Goal: Use online tool/utility: Utilize a website feature to perform a specific function

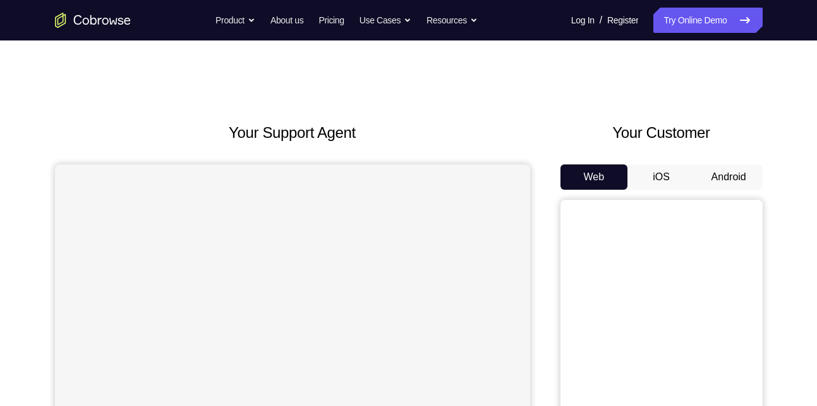
click at [723, 173] on button "Android" at bounding box center [729, 176] width 68 height 25
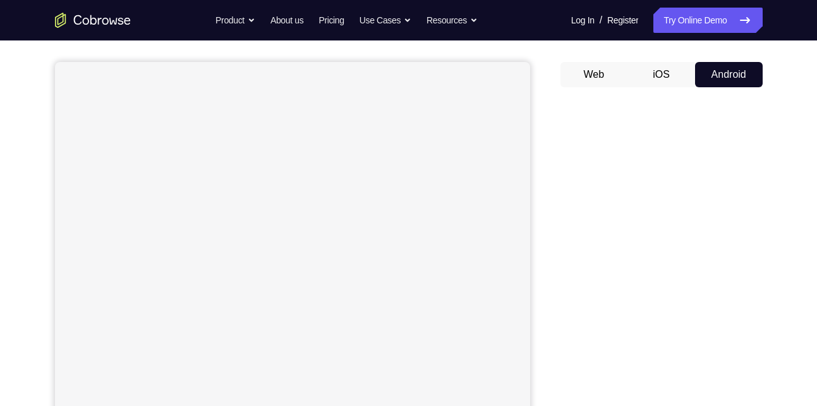
scroll to position [104, 0]
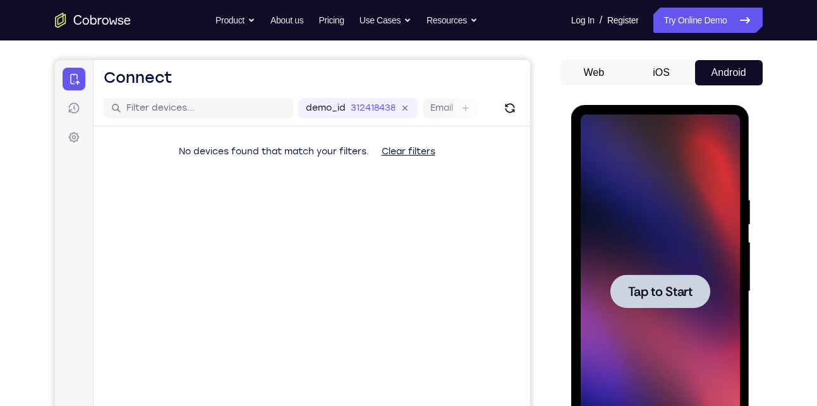
click at [676, 236] on div at bounding box center [660, 291] width 159 height 354
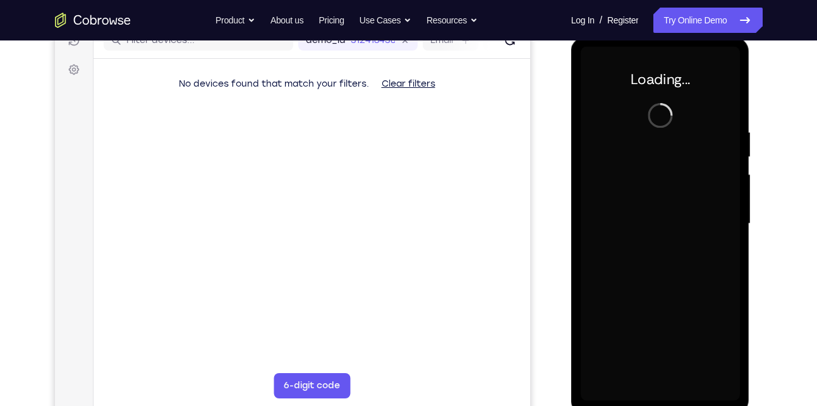
scroll to position [173, 0]
click at [676, 236] on div at bounding box center [660, 223] width 159 height 354
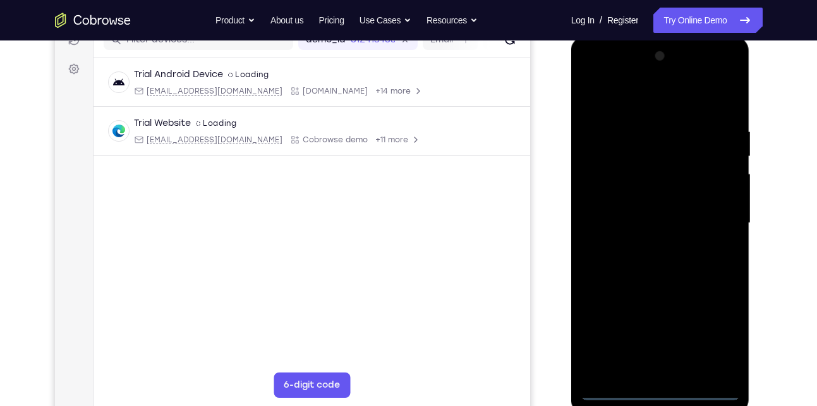
click at [662, 391] on div at bounding box center [660, 223] width 159 height 354
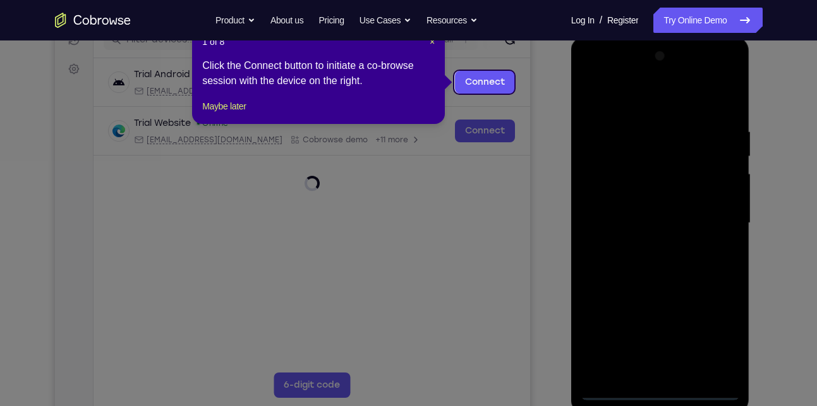
click at [717, 349] on icon at bounding box center [413, 203] width 827 height 406
click at [433, 46] on span "×" at bounding box center [432, 42] width 5 height 10
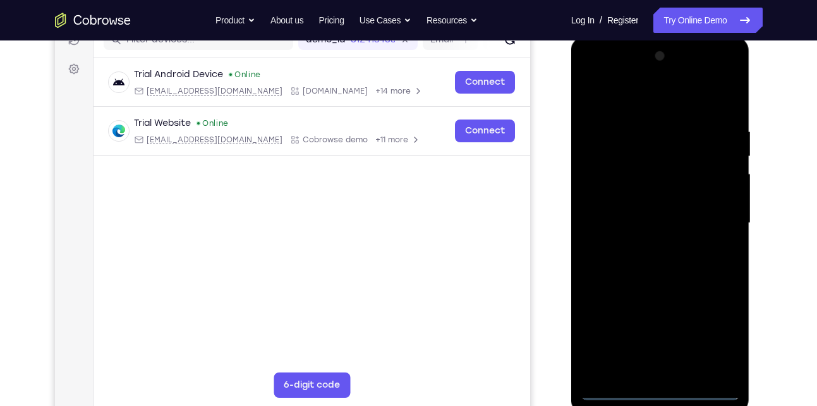
click at [722, 336] on div at bounding box center [660, 223] width 159 height 354
click at [588, 71] on div at bounding box center [660, 223] width 159 height 354
click at [717, 221] on div at bounding box center [660, 223] width 159 height 354
click at [650, 247] on div at bounding box center [660, 223] width 159 height 354
click at [672, 281] on div at bounding box center [660, 223] width 159 height 354
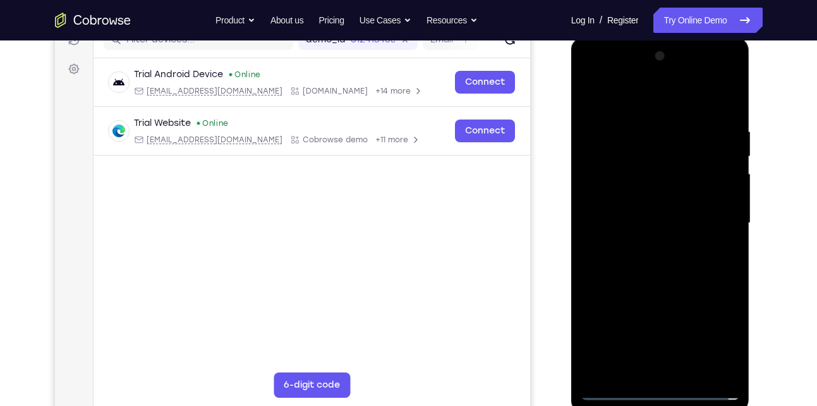
click at [649, 212] on div at bounding box center [660, 223] width 159 height 354
click at [609, 221] on div at bounding box center [660, 223] width 159 height 354
click at [643, 212] on div at bounding box center [660, 223] width 159 height 354
click at [625, 185] on div at bounding box center [660, 223] width 159 height 354
click at [621, 220] on div at bounding box center [660, 223] width 159 height 354
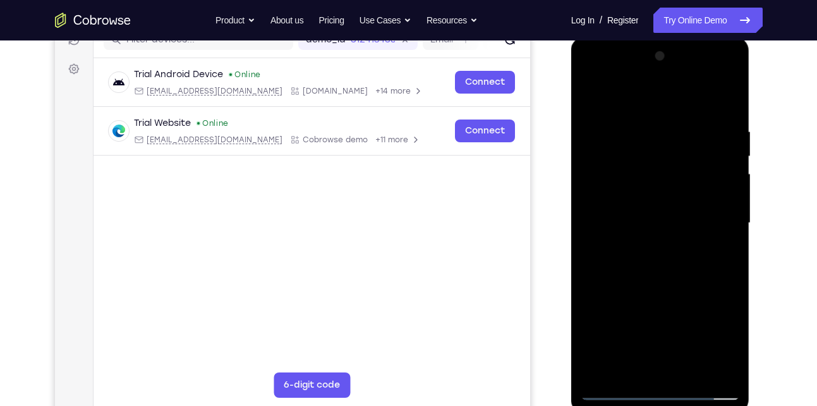
click at [626, 186] on div at bounding box center [660, 223] width 159 height 354
click at [625, 214] on div at bounding box center [660, 223] width 159 height 354
click at [690, 18] on link "Try Online Demo" at bounding box center [708, 20] width 109 height 25
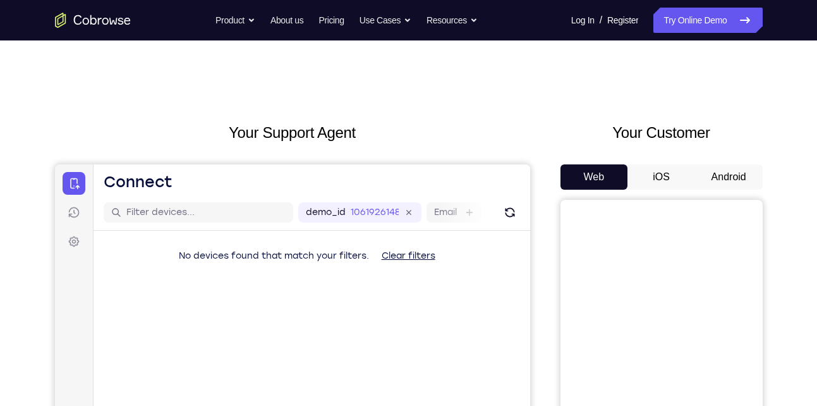
click at [739, 171] on button "Android" at bounding box center [729, 176] width 68 height 25
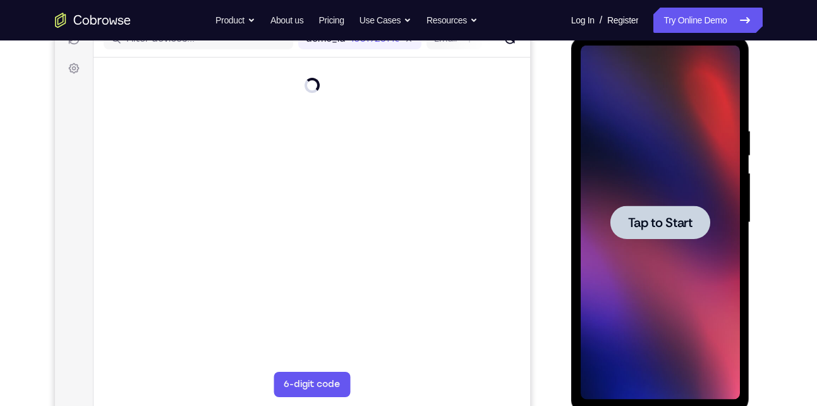
click at [680, 239] on div at bounding box center [660, 223] width 159 height 354
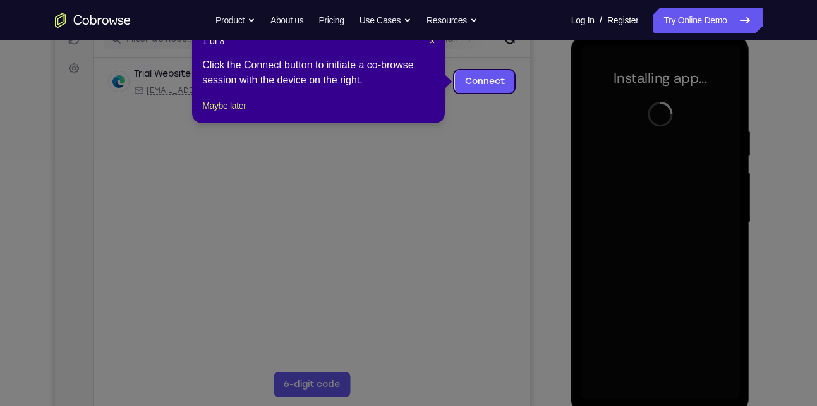
click at [432, 40] on nav "Go back Powerful, Flexible and Trustworthy. Avoid all extra friction for both A…" at bounding box center [408, 20] width 817 height 40
click at [432, 44] on span "×" at bounding box center [432, 41] width 5 height 10
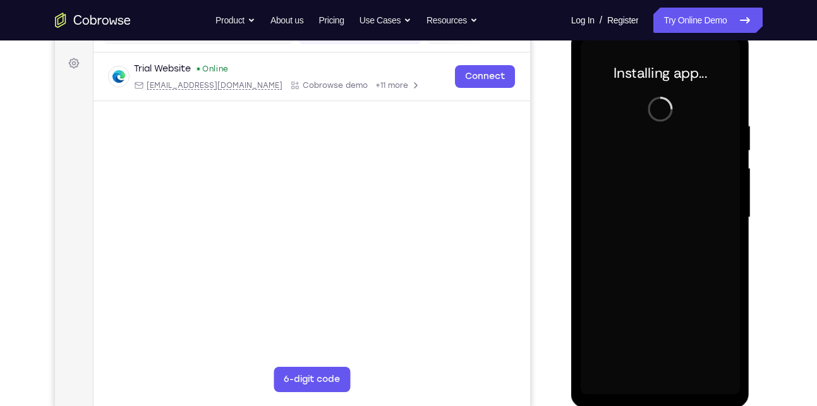
scroll to position [175, 0]
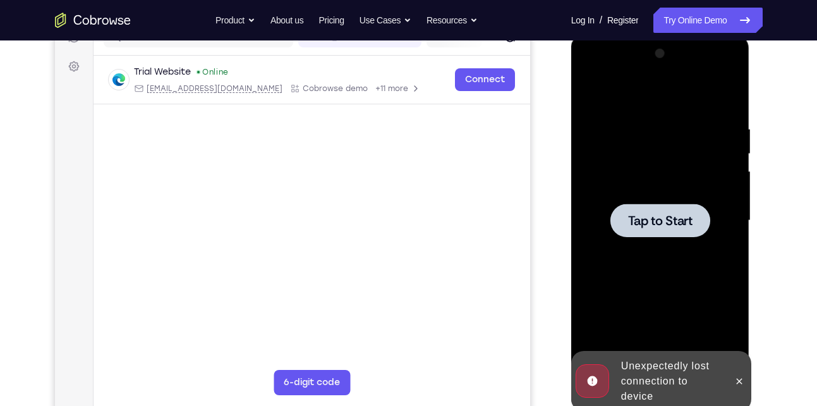
click at [650, 236] on div at bounding box center [661, 221] width 100 height 34
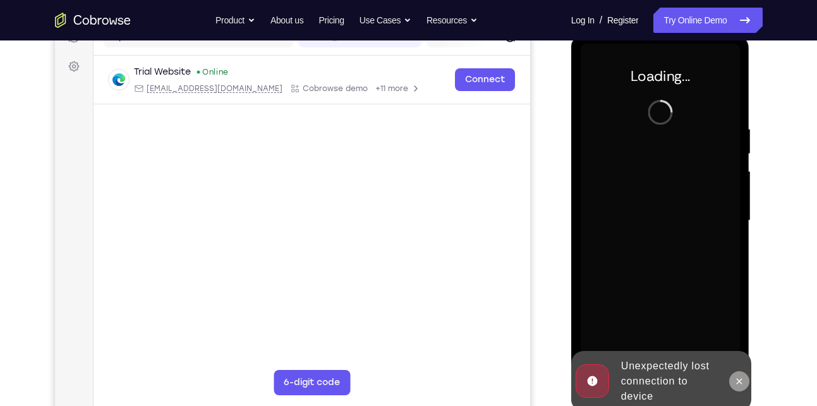
click at [740, 380] on icon at bounding box center [740, 381] width 10 height 10
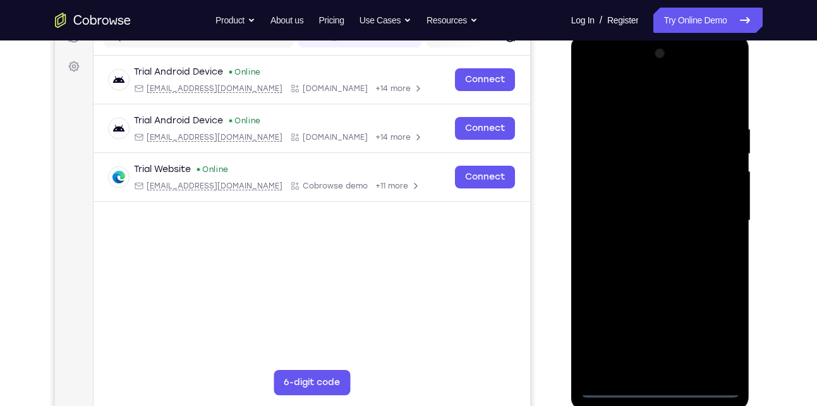
click at [666, 386] on div at bounding box center [660, 221] width 159 height 354
click at [719, 335] on div at bounding box center [660, 221] width 159 height 354
click at [594, 76] on div at bounding box center [660, 221] width 159 height 354
click at [712, 216] on div at bounding box center [660, 221] width 159 height 354
click at [646, 245] on div at bounding box center [660, 221] width 159 height 354
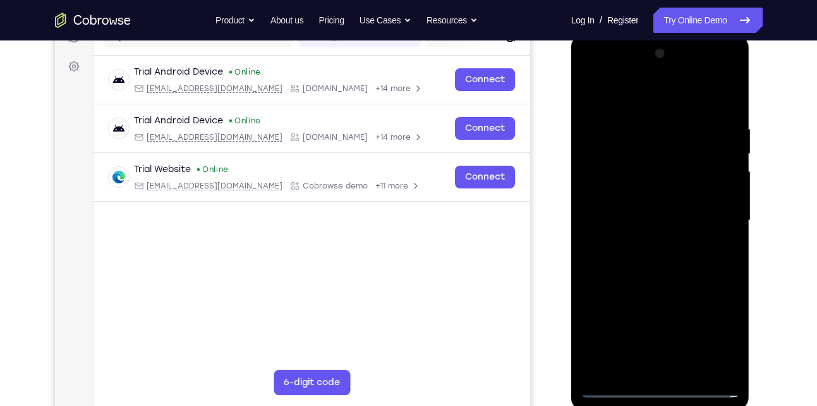
click at [647, 288] on div at bounding box center [660, 221] width 159 height 354
click at [640, 207] on div at bounding box center [660, 221] width 159 height 354
click at [625, 224] on div at bounding box center [660, 221] width 159 height 354
click at [659, 205] on div at bounding box center [660, 221] width 159 height 354
click at [679, 231] on div at bounding box center [660, 221] width 159 height 354
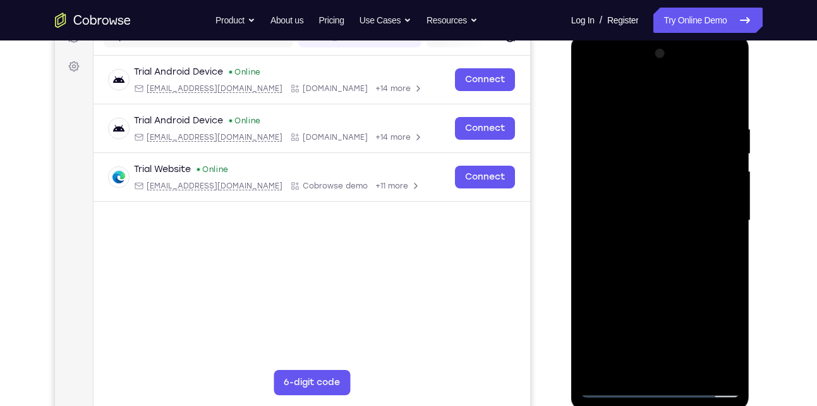
click at [695, 100] on div at bounding box center [660, 221] width 159 height 354
click at [691, 95] on div at bounding box center [660, 221] width 159 height 354
click at [658, 118] on div at bounding box center [660, 221] width 159 height 354
click at [659, 282] on div at bounding box center [660, 221] width 159 height 354
click at [692, 97] on div at bounding box center [660, 221] width 159 height 354
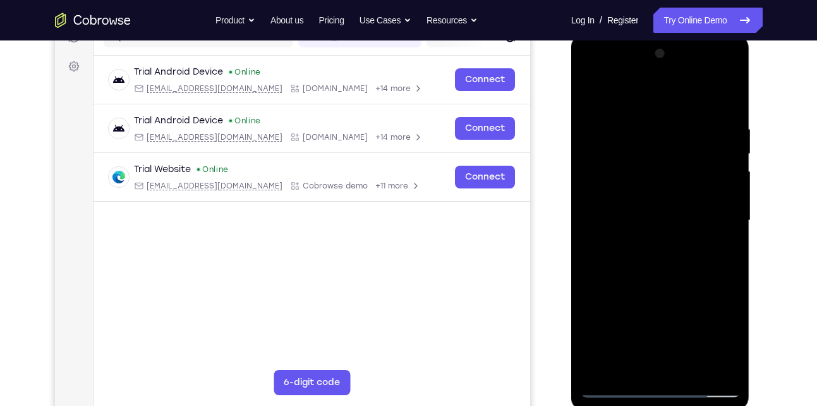
click at [725, 184] on div at bounding box center [660, 221] width 159 height 354
click at [725, 182] on div at bounding box center [660, 221] width 159 height 354
drag, startPoint x: 695, startPoint y: 358, endPoint x: 678, endPoint y: 223, distance: 136.3
click at [678, 223] on div at bounding box center [660, 221] width 159 height 354
click at [659, 362] on div at bounding box center [660, 221] width 159 height 354
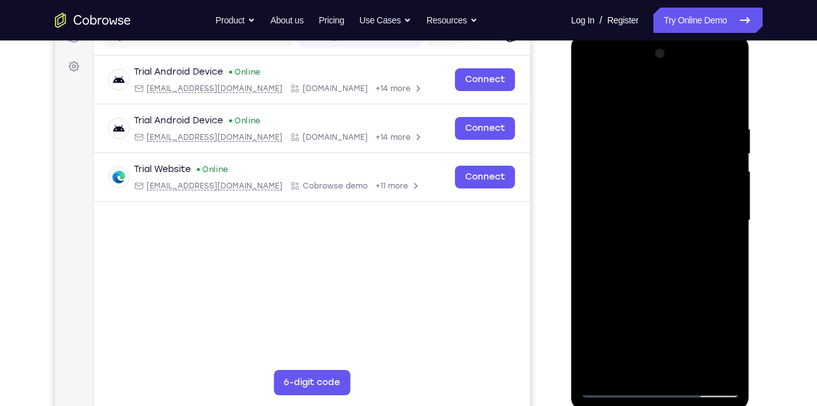
click at [611, 199] on div at bounding box center [660, 221] width 159 height 354
click at [692, 97] on div at bounding box center [660, 221] width 159 height 354
click at [656, 118] on div at bounding box center [660, 221] width 159 height 354
click at [626, 196] on div at bounding box center [660, 221] width 159 height 354
click at [685, 245] on div at bounding box center [660, 221] width 159 height 354
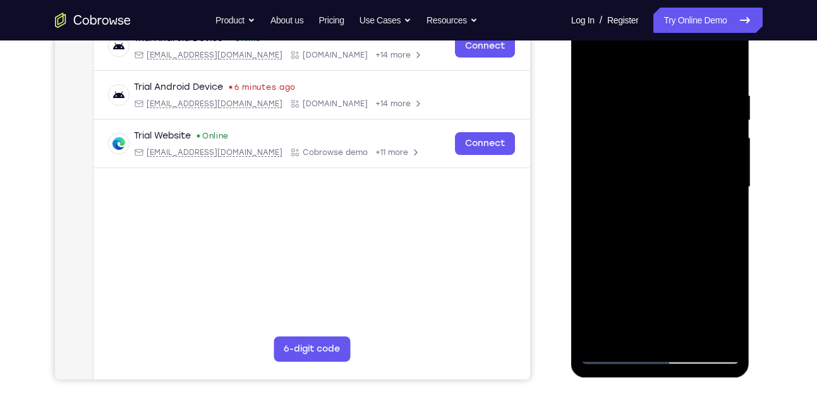
scroll to position [215, 0]
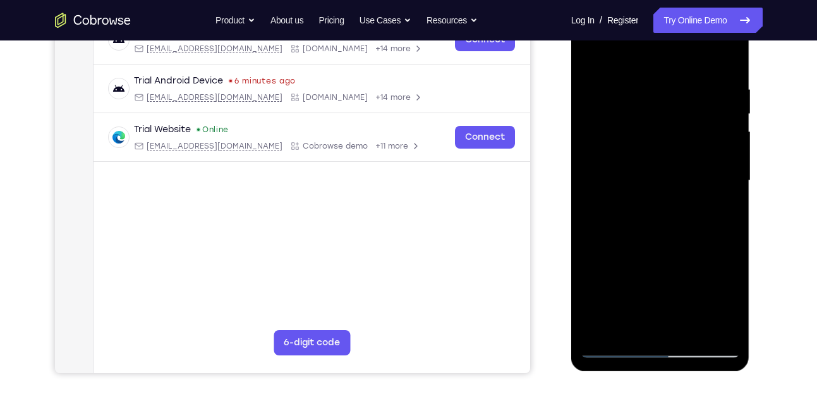
click at [664, 142] on div at bounding box center [660, 181] width 159 height 354
click at [652, 116] on div at bounding box center [660, 181] width 159 height 354
click at [592, 56] on div at bounding box center [660, 181] width 159 height 354
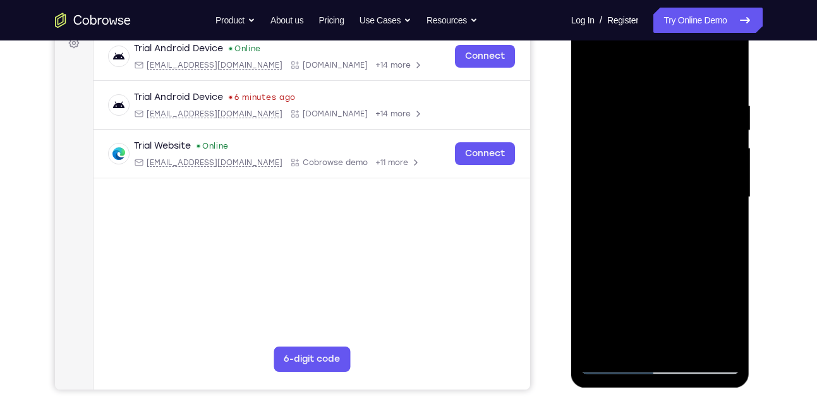
scroll to position [197, 0]
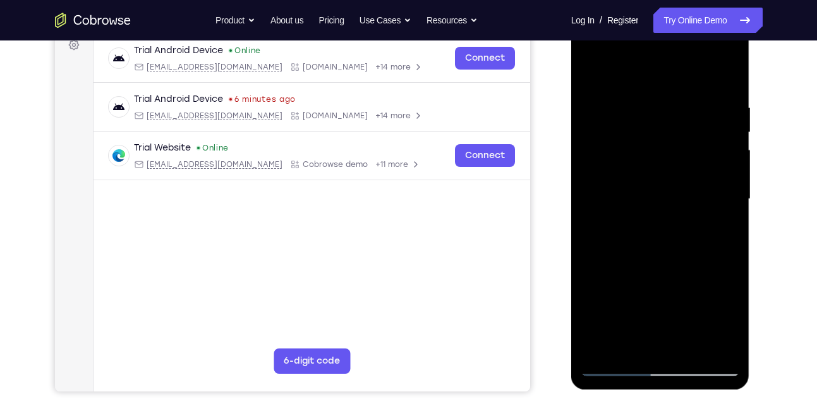
click at [656, 250] on div at bounding box center [660, 199] width 159 height 354
click at [692, 346] on div at bounding box center [660, 199] width 159 height 354
click at [695, 352] on div at bounding box center [660, 199] width 159 height 354
click at [665, 269] on div at bounding box center [660, 199] width 159 height 354
click at [594, 75] on div at bounding box center [660, 199] width 159 height 354
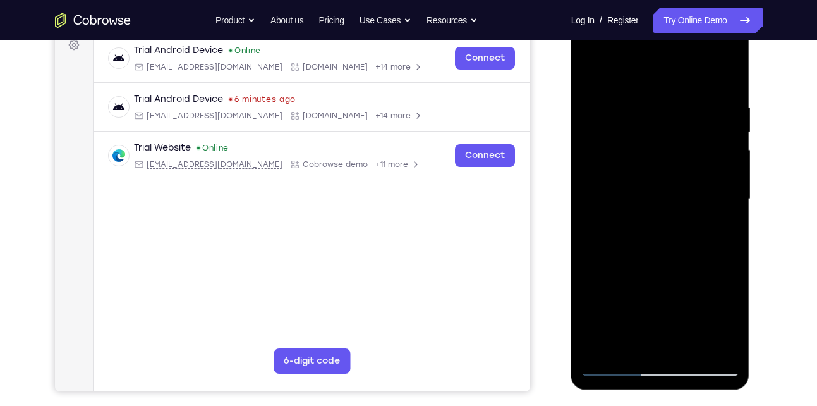
click at [599, 69] on div at bounding box center [660, 199] width 159 height 354
click at [665, 71] on div at bounding box center [660, 199] width 159 height 354
click at [643, 99] on div at bounding box center [660, 199] width 159 height 354
click at [711, 348] on div at bounding box center [660, 199] width 159 height 354
click at [707, 345] on div at bounding box center [660, 199] width 159 height 354
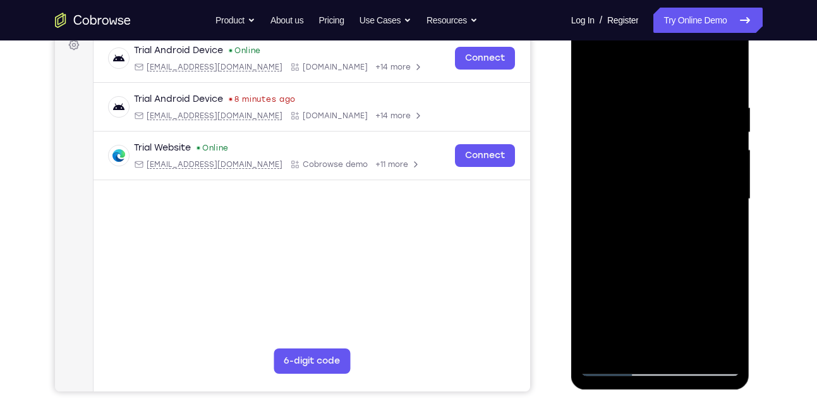
click at [727, 80] on div at bounding box center [660, 199] width 159 height 354
click at [588, 51] on div at bounding box center [660, 199] width 159 height 354
click at [590, 56] on div at bounding box center [660, 199] width 159 height 354
drag, startPoint x: 648, startPoint y: 92, endPoint x: 664, endPoint y: 312, distance: 220.5
click at [664, 312] on div at bounding box center [660, 199] width 159 height 354
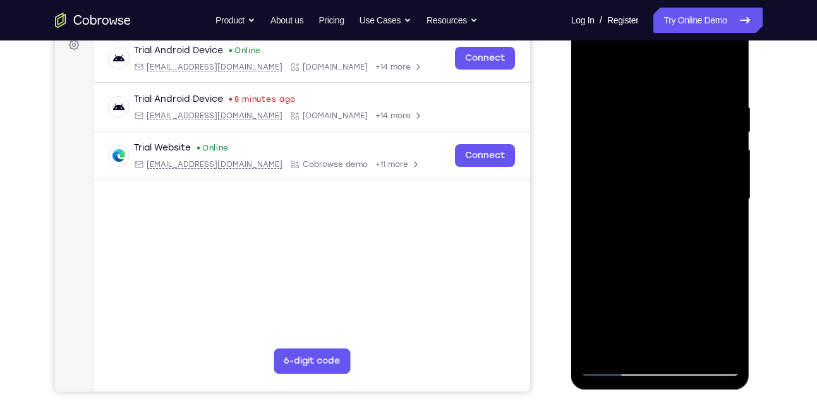
click at [726, 76] on div at bounding box center [660, 199] width 159 height 354
click at [592, 52] on div at bounding box center [660, 199] width 159 height 354
click at [724, 80] on div at bounding box center [660, 199] width 159 height 354
click at [621, 369] on div at bounding box center [660, 199] width 159 height 354
click at [729, 80] on div at bounding box center [660, 199] width 159 height 354
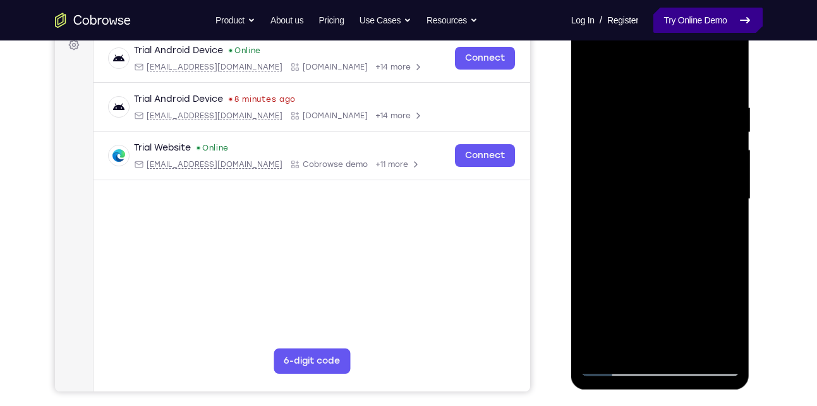
click at [700, 27] on link "Try Online Demo" at bounding box center [708, 20] width 109 height 25
click at [691, 20] on link "Try Online Demo" at bounding box center [708, 20] width 109 height 25
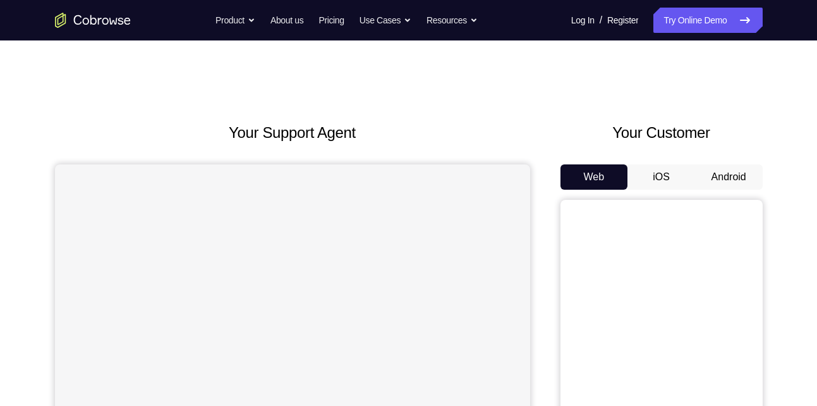
click at [724, 174] on button "Android" at bounding box center [729, 176] width 68 height 25
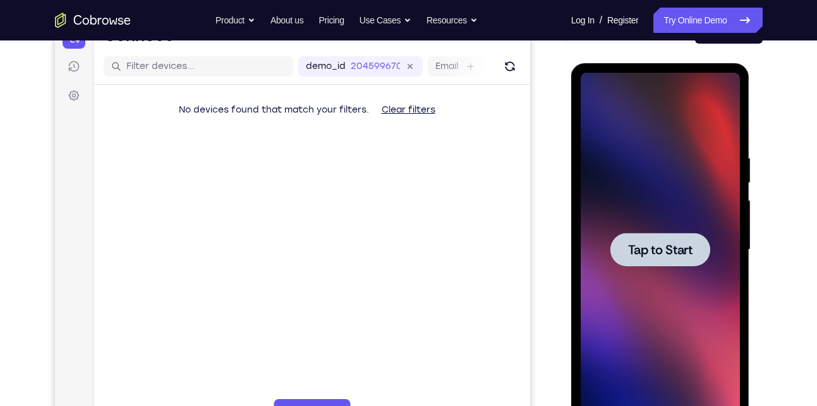
click at [703, 283] on div at bounding box center [660, 250] width 159 height 354
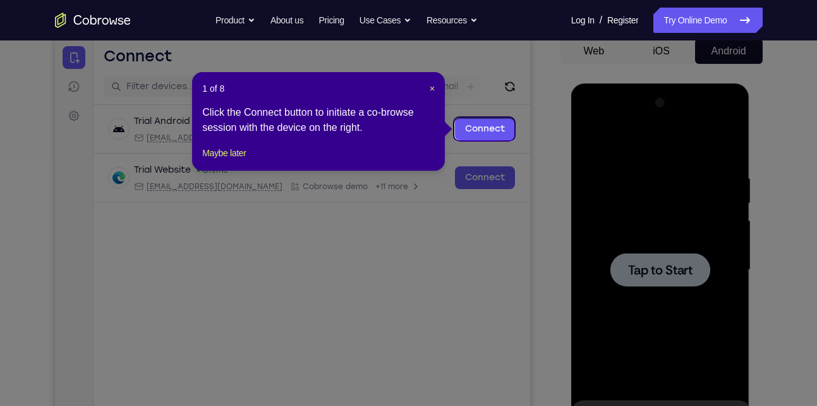
scroll to position [125, 0]
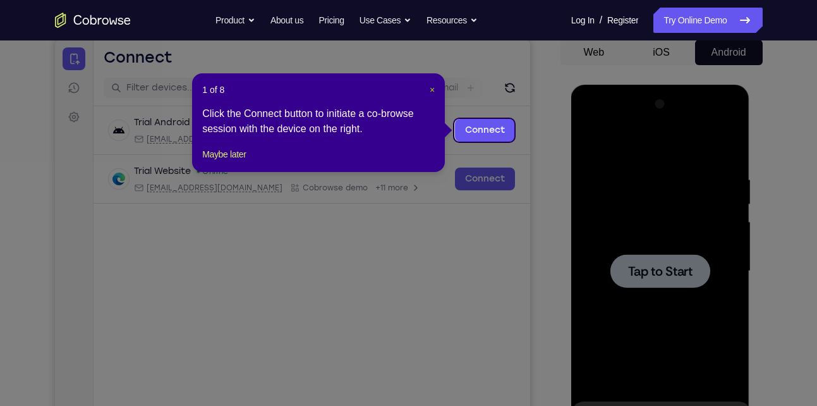
click at [430, 88] on span "×" at bounding box center [432, 90] width 5 height 10
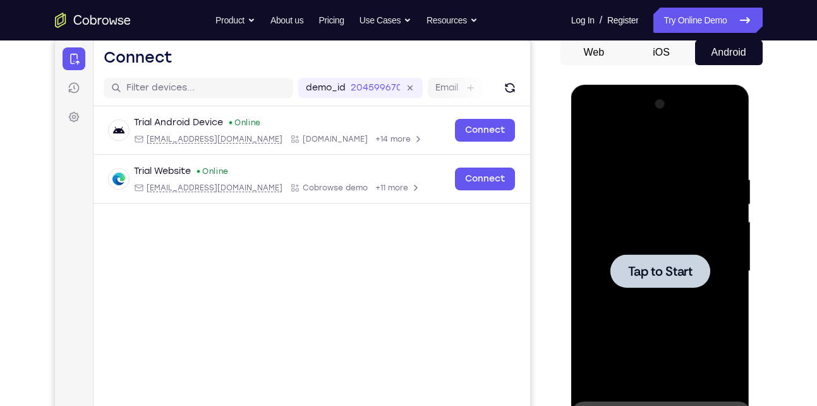
click at [670, 258] on div at bounding box center [661, 271] width 100 height 34
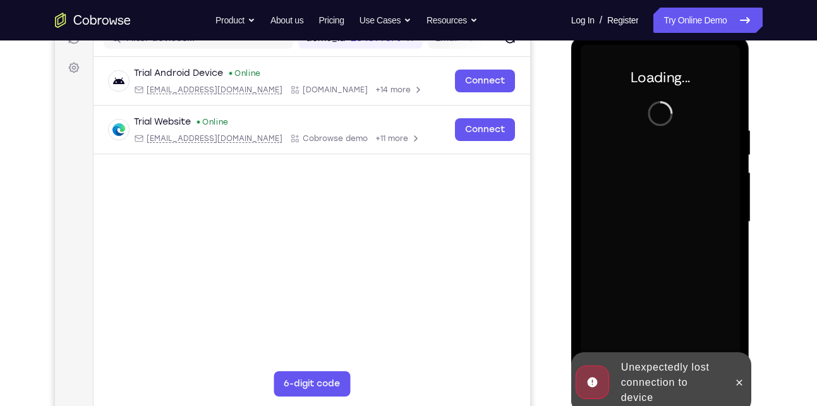
scroll to position [174, 0]
click at [745, 384] on icon at bounding box center [740, 382] width 10 height 10
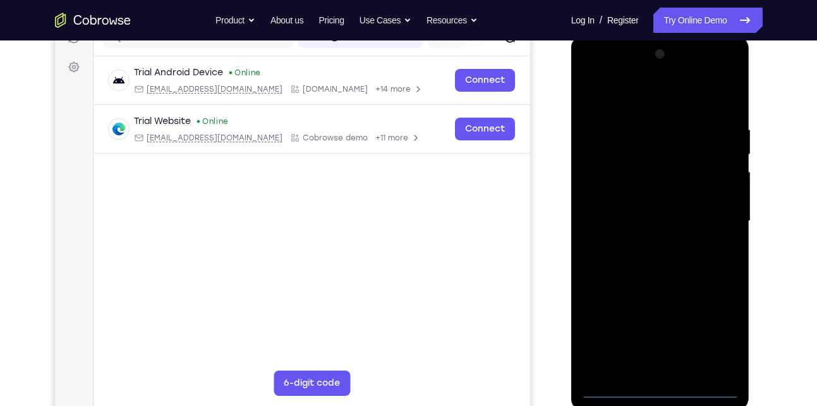
click at [669, 391] on div at bounding box center [660, 221] width 159 height 354
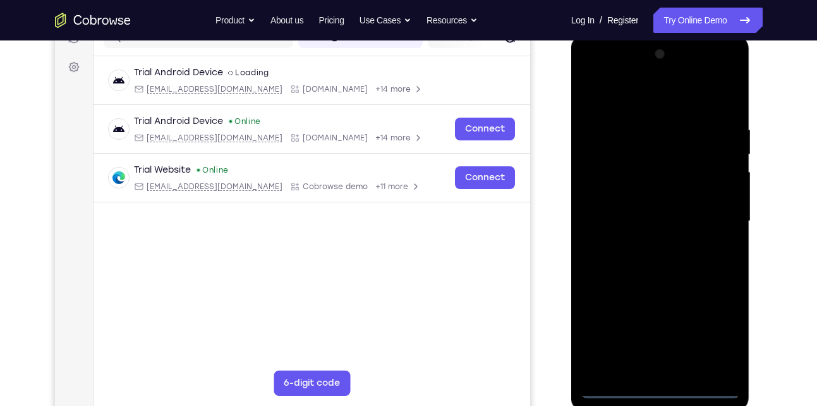
click at [709, 339] on div at bounding box center [660, 221] width 159 height 354
click at [591, 78] on div at bounding box center [660, 221] width 159 height 354
click at [607, 181] on div at bounding box center [660, 221] width 159 height 354
click at [607, 228] on div at bounding box center [660, 221] width 159 height 354
click at [638, 210] on div at bounding box center [660, 221] width 159 height 354
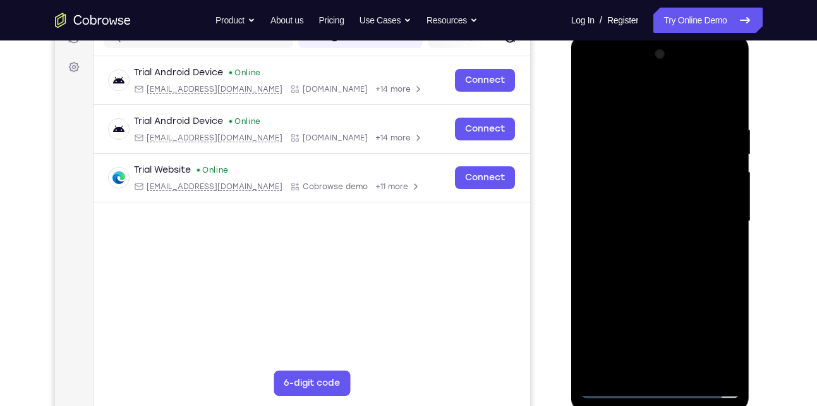
click at [671, 239] on div at bounding box center [660, 221] width 159 height 354
click at [693, 97] on div at bounding box center [660, 221] width 159 height 354
click at [657, 121] on div at bounding box center [660, 221] width 159 height 354
click at [645, 284] on div at bounding box center [660, 221] width 159 height 354
click at [712, 190] on div at bounding box center [660, 221] width 159 height 354
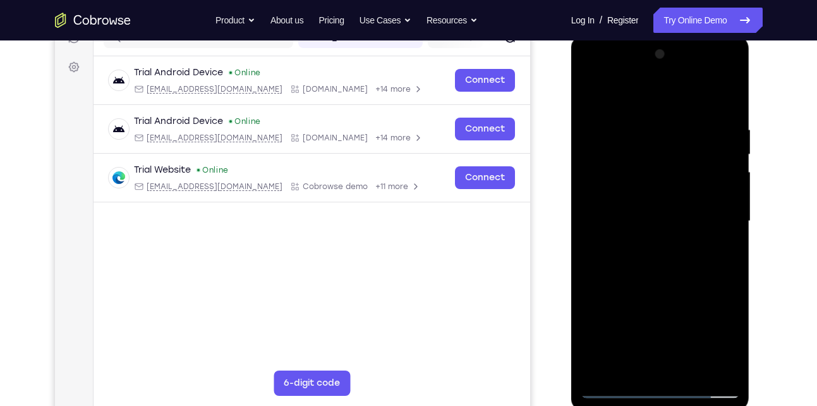
drag, startPoint x: 685, startPoint y: 318, endPoint x: 645, endPoint y: 138, distance: 183.9
click at [645, 138] on div at bounding box center [660, 221] width 159 height 354
click at [651, 365] on div at bounding box center [660, 221] width 159 height 354
click at [626, 196] on div at bounding box center [660, 221] width 159 height 354
click at [607, 197] on div at bounding box center [660, 221] width 159 height 354
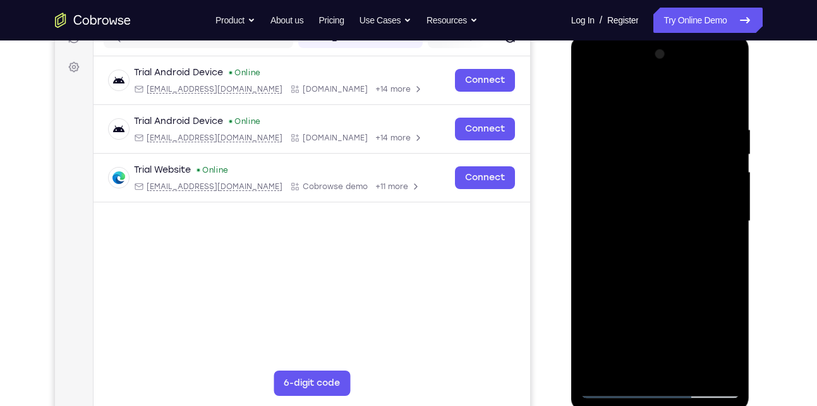
click at [631, 199] on div at bounding box center [660, 221] width 159 height 354
click at [626, 202] on div at bounding box center [660, 221] width 159 height 354
click at [674, 246] on div at bounding box center [660, 221] width 159 height 354
click at [623, 109] on div at bounding box center [660, 221] width 159 height 354
click at [597, 181] on div at bounding box center [660, 221] width 159 height 354
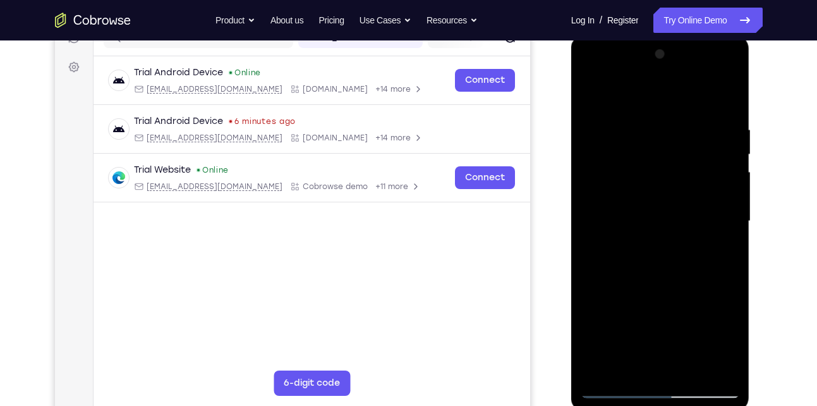
click at [637, 202] on div at bounding box center [660, 221] width 159 height 354
click at [611, 344] on div at bounding box center [660, 221] width 159 height 354
drag, startPoint x: 650, startPoint y: 101, endPoint x: 672, endPoint y: 398, distance: 297.2
click at [672, 398] on div at bounding box center [660, 221] width 159 height 354
click at [591, 96] on div at bounding box center [660, 221] width 159 height 354
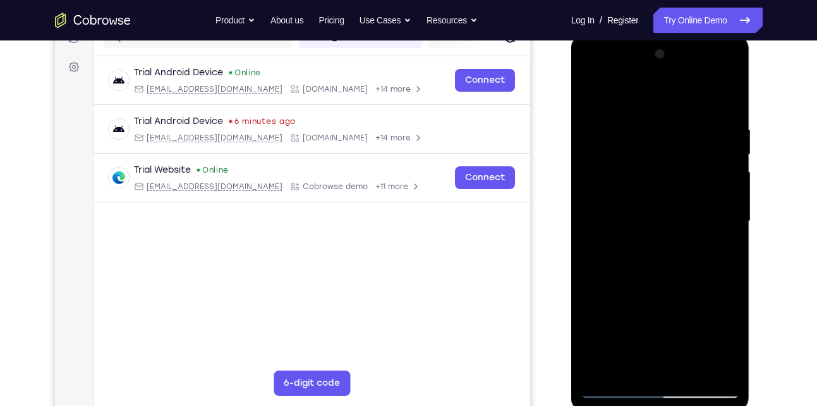
click at [587, 93] on div at bounding box center [660, 221] width 159 height 354
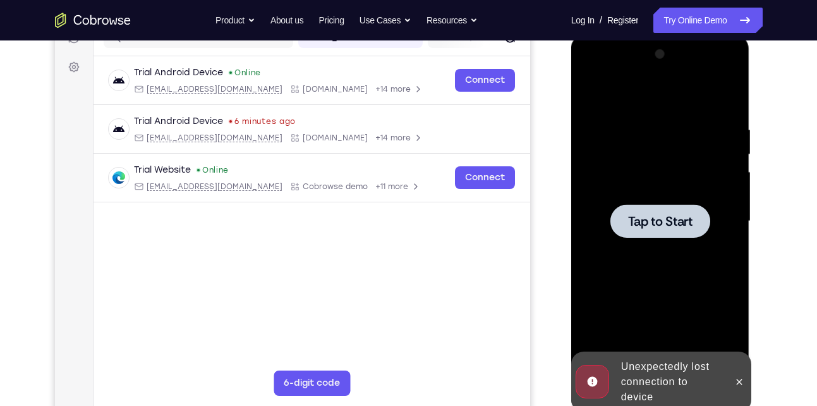
click at [672, 205] on div at bounding box center [661, 221] width 100 height 34
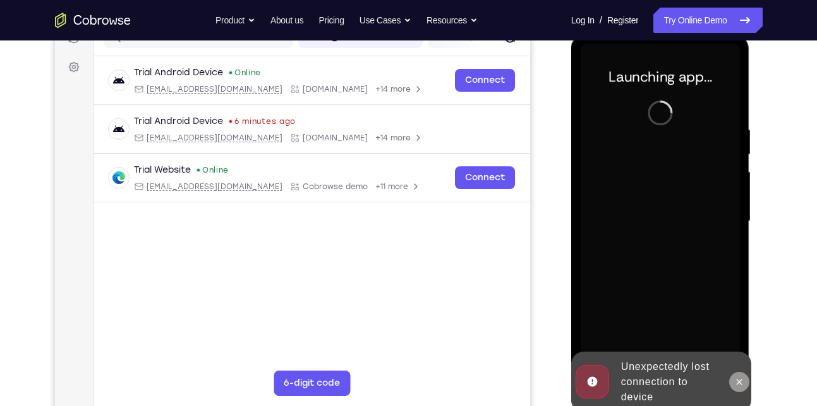
click at [740, 384] on icon at bounding box center [740, 382] width 10 height 10
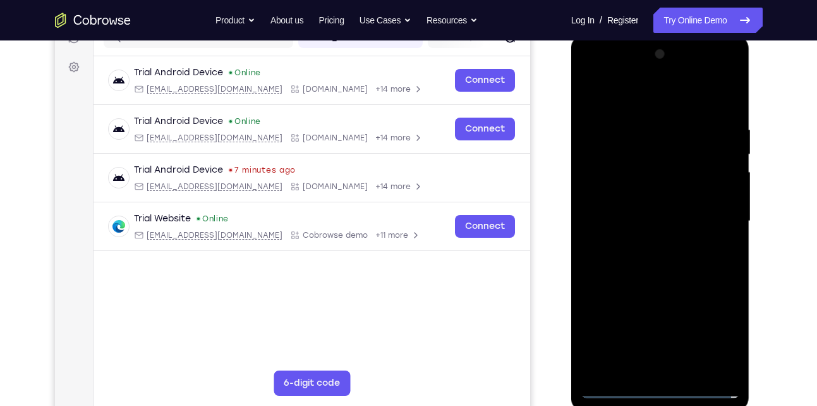
click at [657, 393] on div at bounding box center [660, 221] width 159 height 354
click at [719, 342] on div at bounding box center [660, 221] width 159 height 354
click at [594, 71] on div at bounding box center [660, 221] width 159 height 354
click at [607, 184] on div at bounding box center [660, 221] width 159 height 354
click at [612, 183] on div at bounding box center [660, 221] width 159 height 354
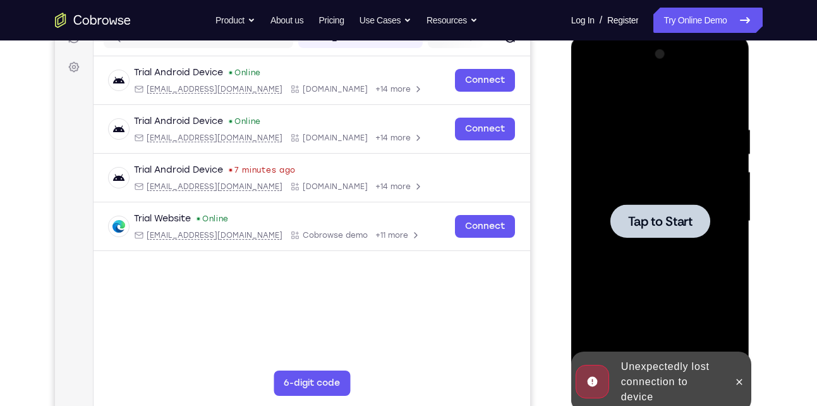
click at [612, 183] on div at bounding box center [660, 221] width 159 height 354
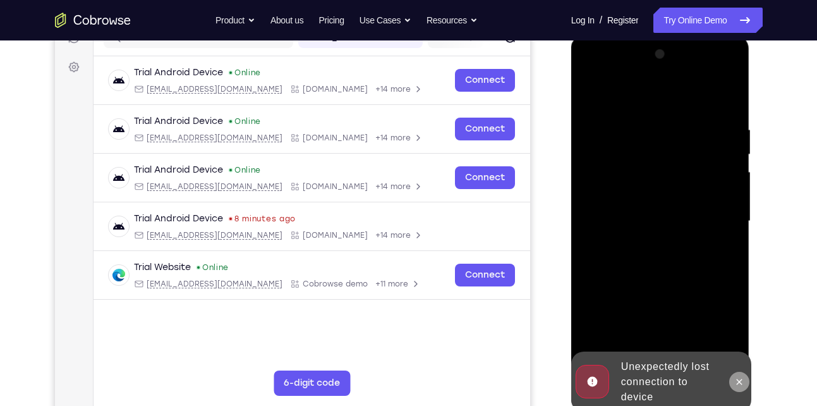
click at [736, 377] on icon at bounding box center [740, 382] width 10 height 10
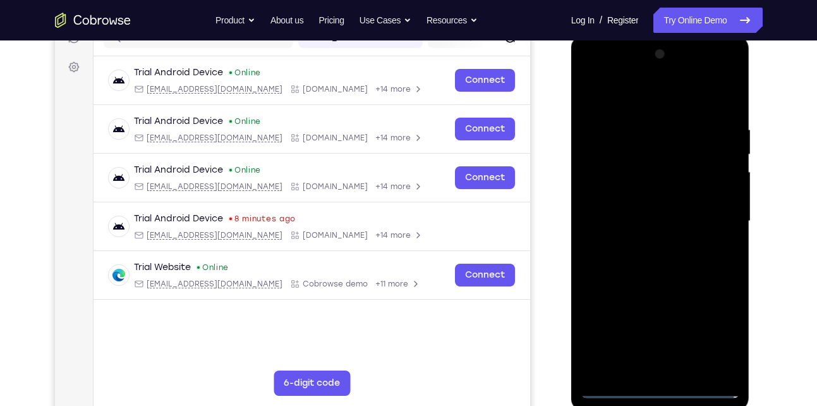
click at [655, 391] on div at bounding box center [660, 221] width 159 height 354
click at [710, 334] on div at bounding box center [660, 221] width 159 height 354
click at [594, 70] on div at bounding box center [660, 221] width 159 height 354
click at [609, 193] on div at bounding box center [660, 221] width 159 height 354
click at [630, 224] on div at bounding box center [660, 221] width 159 height 354
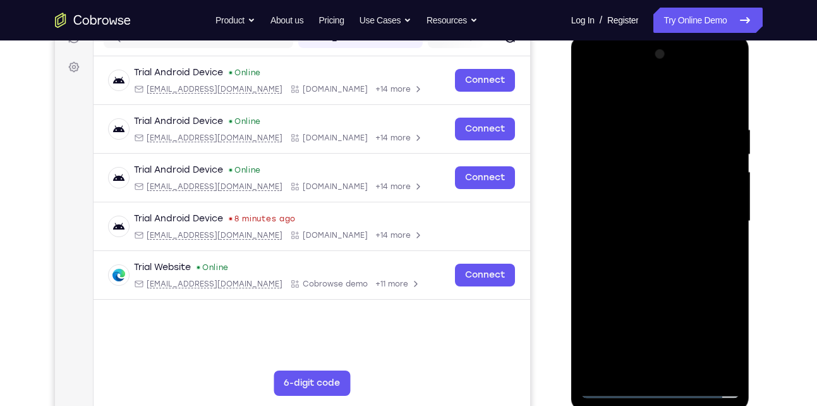
click at [664, 207] on div at bounding box center [660, 221] width 159 height 354
click at [659, 234] on div at bounding box center [660, 221] width 159 height 354
click at [688, 97] on div at bounding box center [660, 221] width 159 height 354
click at [652, 115] on div at bounding box center [660, 221] width 159 height 354
click at [647, 279] on div at bounding box center [660, 221] width 159 height 354
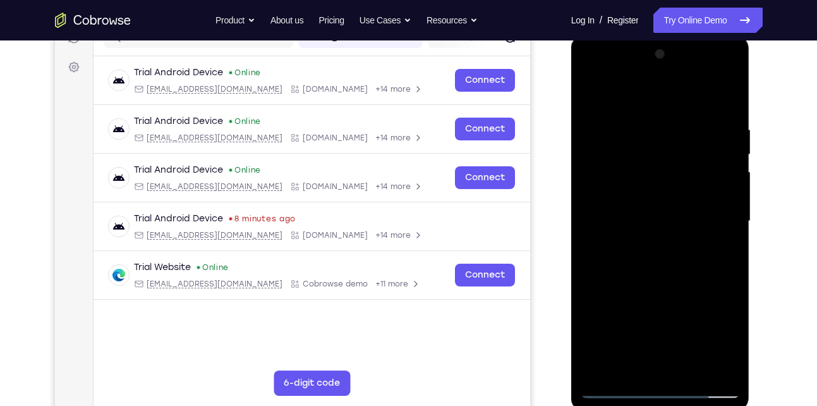
click at [717, 180] on div at bounding box center [660, 221] width 159 height 354
drag, startPoint x: 707, startPoint y: 322, endPoint x: 707, endPoint y: 204, distance: 118.2
click at [707, 204] on div at bounding box center [660, 221] width 159 height 354
click at [677, 362] on div at bounding box center [660, 221] width 159 height 354
click at [605, 195] on div at bounding box center [660, 221] width 159 height 354
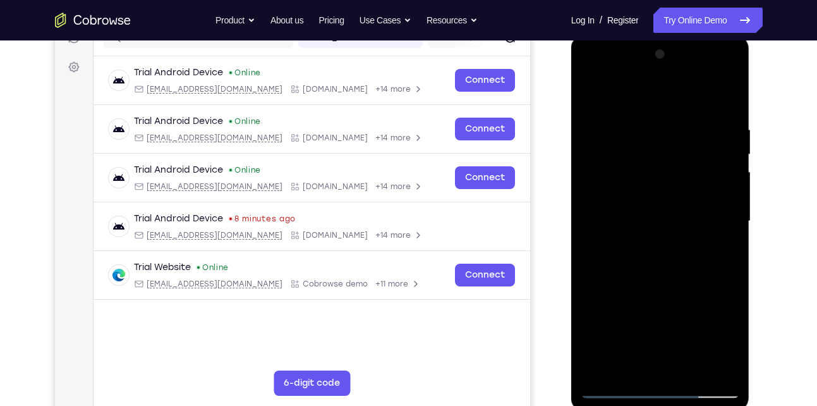
click at [609, 197] on div at bounding box center [660, 221] width 159 height 354
click at [640, 195] on div at bounding box center [660, 221] width 159 height 354
click at [680, 247] on div at bounding box center [660, 221] width 159 height 354
click at [668, 248] on div at bounding box center [660, 221] width 159 height 354
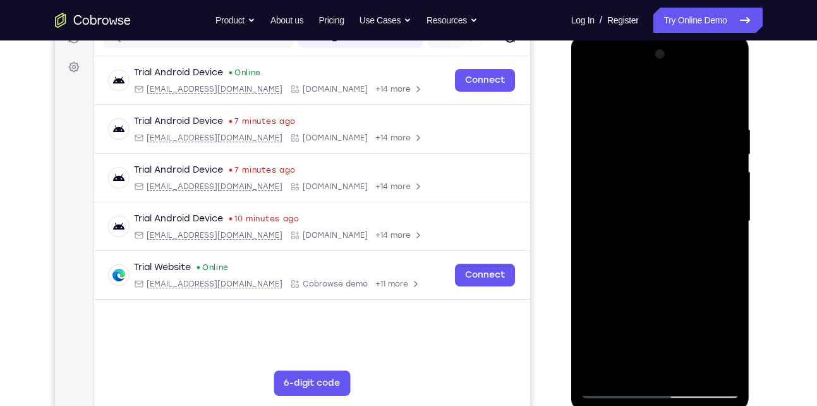
click at [647, 197] on div at bounding box center [660, 221] width 159 height 354
click at [631, 252] on div at bounding box center [660, 221] width 159 height 354
click at [725, 194] on div at bounding box center [660, 221] width 159 height 354
drag, startPoint x: 665, startPoint y: 209, endPoint x: 647, endPoint y: 91, distance: 118.9
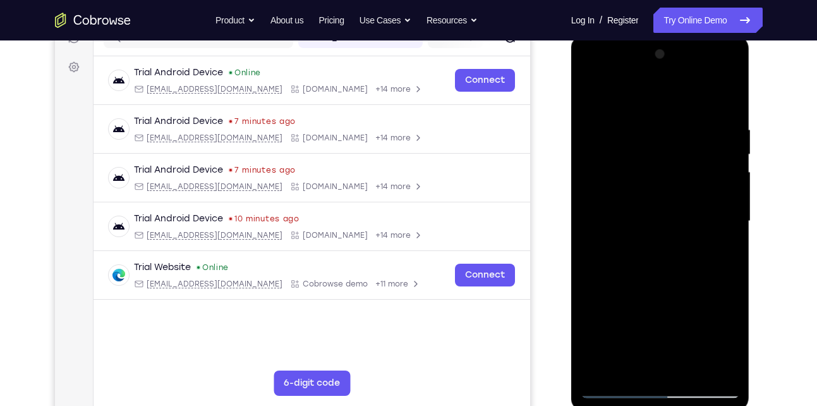
click at [647, 91] on div at bounding box center [660, 221] width 159 height 354
click at [616, 226] on div at bounding box center [660, 221] width 159 height 354
click at [601, 192] on div at bounding box center [660, 221] width 159 height 354
click at [703, 245] on div at bounding box center [660, 221] width 159 height 354
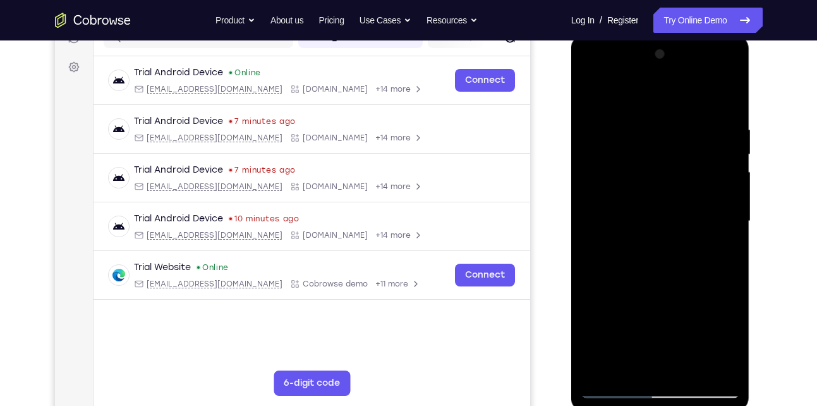
click at [703, 105] on div at bounding box center [660, 221] width 159 height 354
click at [597, 97] on div at bounding box center [660, 221] width 159 height 354
drag, startPoint x: 723, startPoint y: 184, endPoint x: 576, endPoint y: 177, distance: 146.2
click at [576, 177] on div at bounding box center [660, 223] width 179 height 377
drag, startPoint x: 697, startPoint y: 343, endPoint x: 691, endPoint y: 139, distance: 204.3
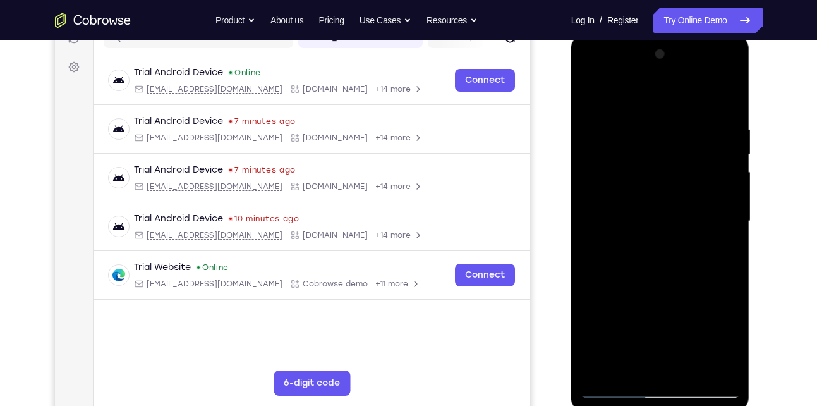
click at [691, 139] on div at bounding box center [660, 221] width 159 height 354
drag, startPoint x: 704, startPoint y: 338, endPoint x: 690, endPoint y: 142, distance: 197.1
click at [690, 142] on div at bounding box center [660, 221] width 159 height 354
drag, startPoint x: 682, startPoint y: 318, endPoint x: 674, endPoint y: 133, distance: 185.4
click at [674, 133] on div at bounding box center [660, 221] width 159 height 354
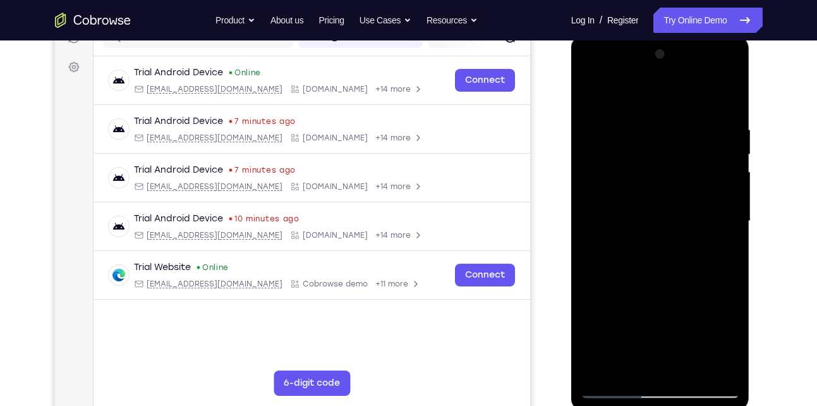
drag, startPoint x: 693, startPoint y: 150, endPoint x: 685, endPoint y: 379, distance: 228.4
click at [685, 379] on div at bounding box center [660, 221] width 159 height 354
drag, startPoint x: 662, startPoint y: 109, endPoint x: 654, endPoint y: 358, distance: 249.2
click at [654, 358] on div at bounding box center [660, 221] width 159 height 354
drag, startPoint x: 682, startPoint y: 92, endPoint x: 669, endPoint y: 424, distance: 332.8
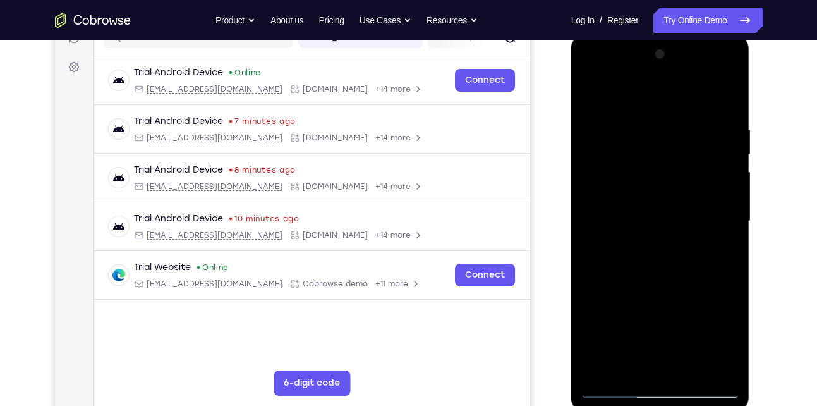
click at [669, 405] on html "Online web based iOS Simulators and Android Emulators. Run iPhone, iPad, Mobile…" at bounding box center [661, 224] width 180 height 379
click at [716, 92] on div at bounding box center [660, 221] width 159 height 354
drag, startPoint x: 667, startPoint y: 136, endPoint x: 687, endPoint y: 367, distance: 231.6
click at [687, 367] on div at bounding box center [660, 221] width 159 height 354
click at [709, 92] on div at bounding box center [660, 221] width 159 height 354
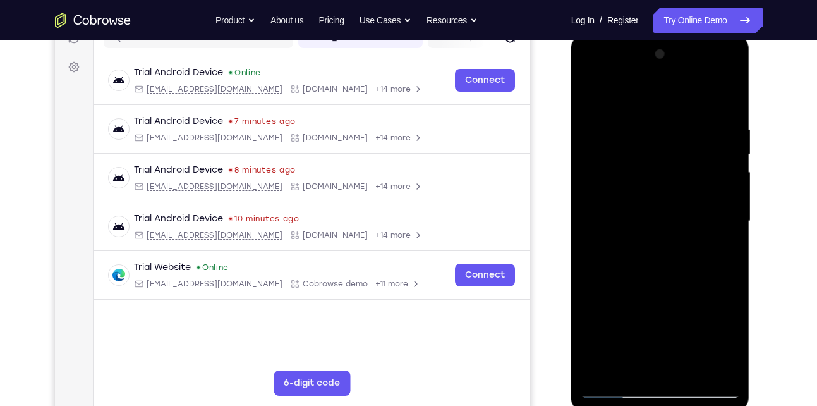
click at [637, 131] on div at bounding box center [660, 221] width 159 height 354
click at [635, 257] on div at bounding box center [660, 221] width 159 height 354
click at [627, 152] on div at bounding box center [660, 221] width 159 height 354
click at [730, 229] on div at bounding box center [660, 221] width 159 height 354
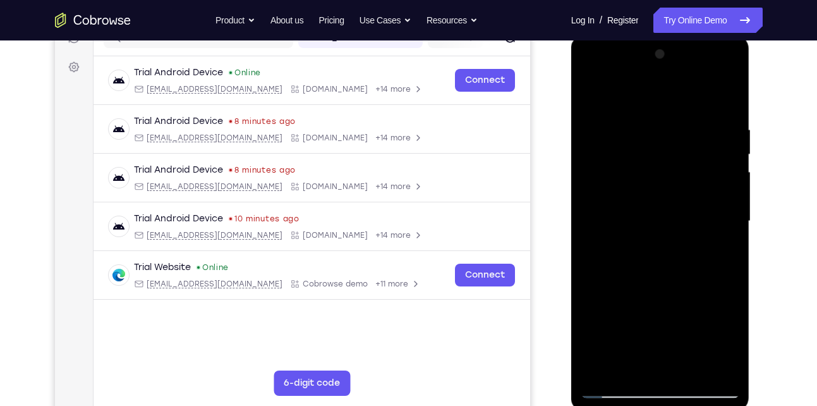
click at [731, 102] on div at bounding box center [660, 221] width 159 height 354
